Goal: Task Accomplishment & Management: Manage account settings

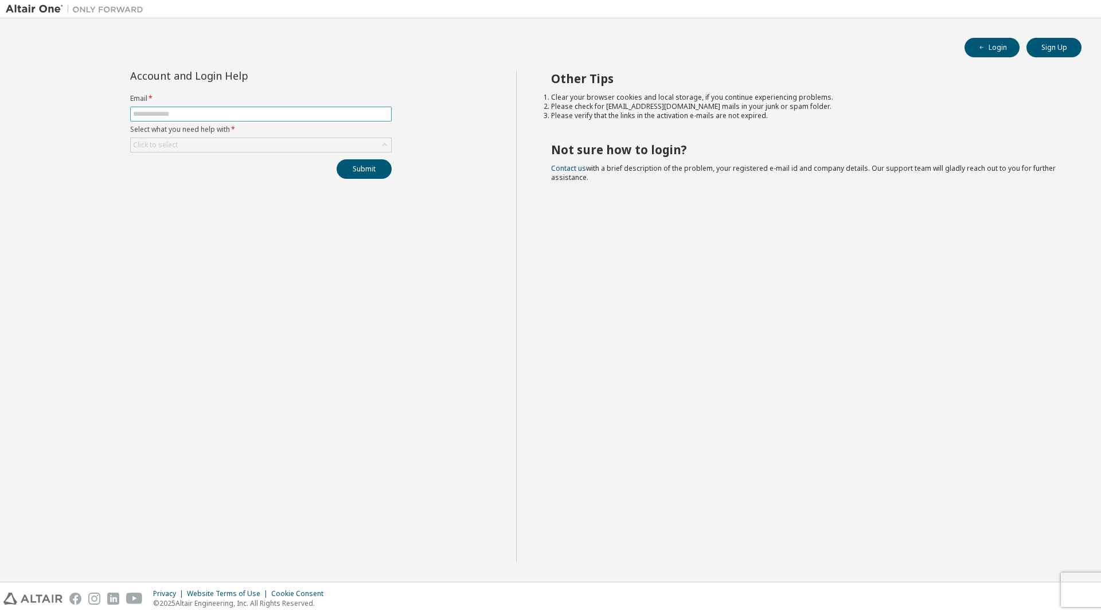
click at [222, 112] on input "text" at bounding box center [261, 114] width 256 height 9
type input "**********"
click at [230, 142] on div "Click to select" at bounding box center [261, 145] width 260 height 14
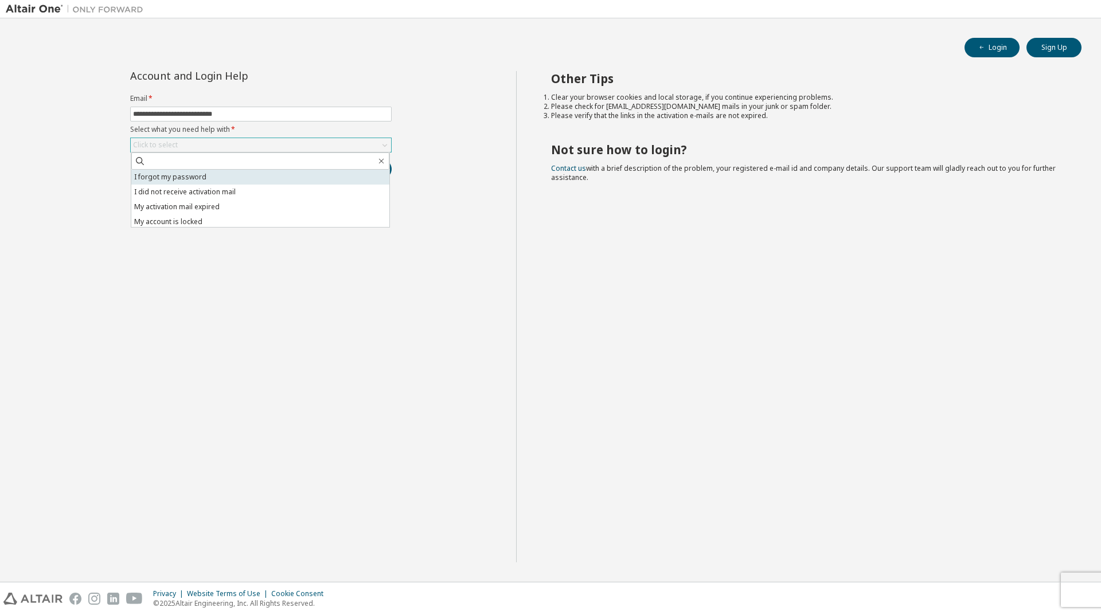
click at [227, 177] on li "I forgot my password" at bounding box center [260, 177] width 258 height 15
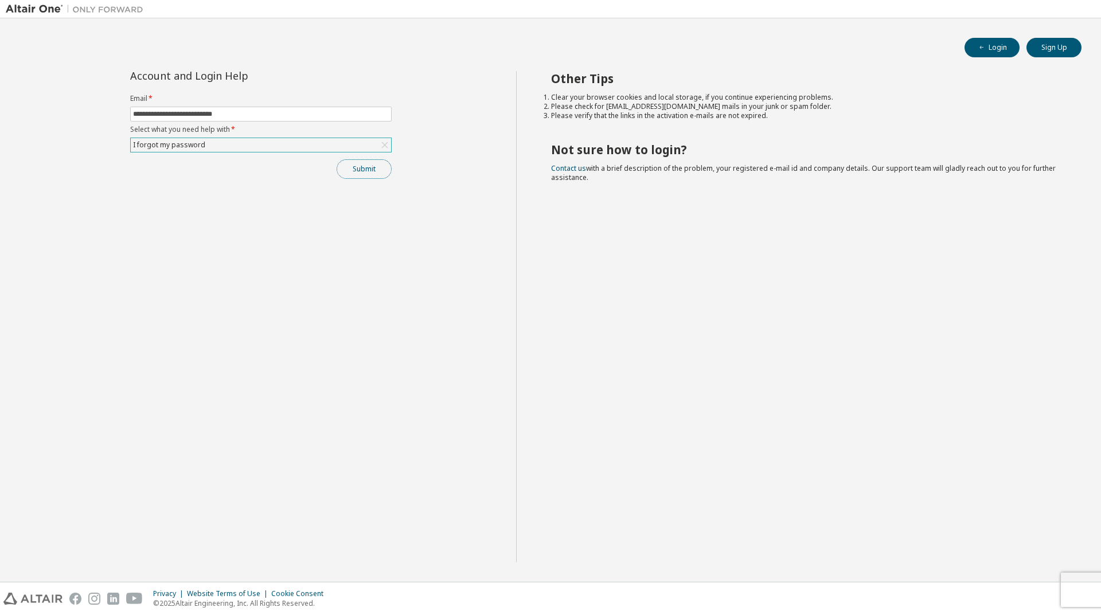
click at [368, 173] on button "Submit" at bounding box center [364, 169] width 55 height 20
click at [364, 173] on button "Submit" at bounding box center [364, 169] width 55 height 20
